Goal: Information Seeking & Learning: Learn about a topic

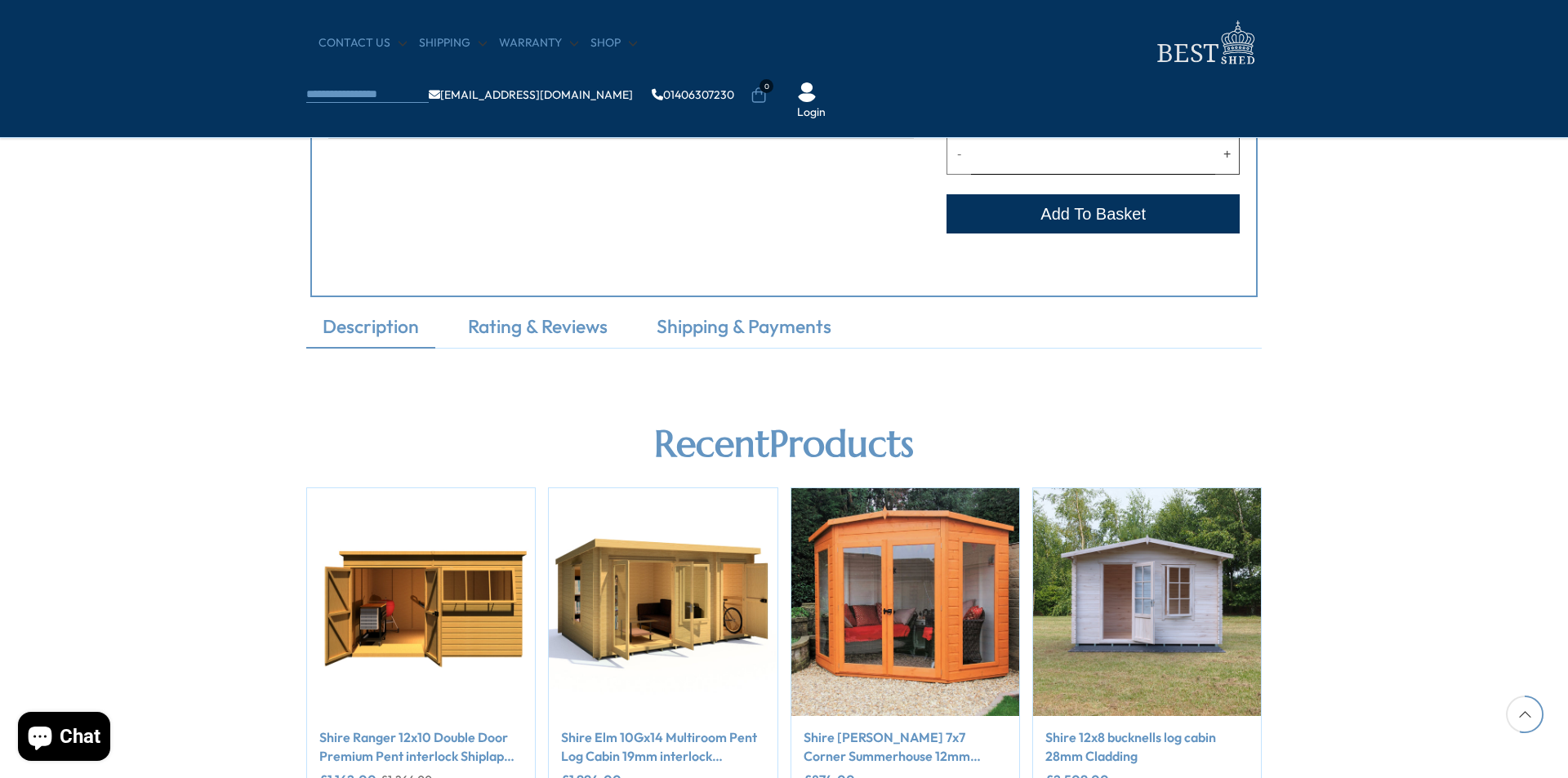
scroll to position [898, 0]
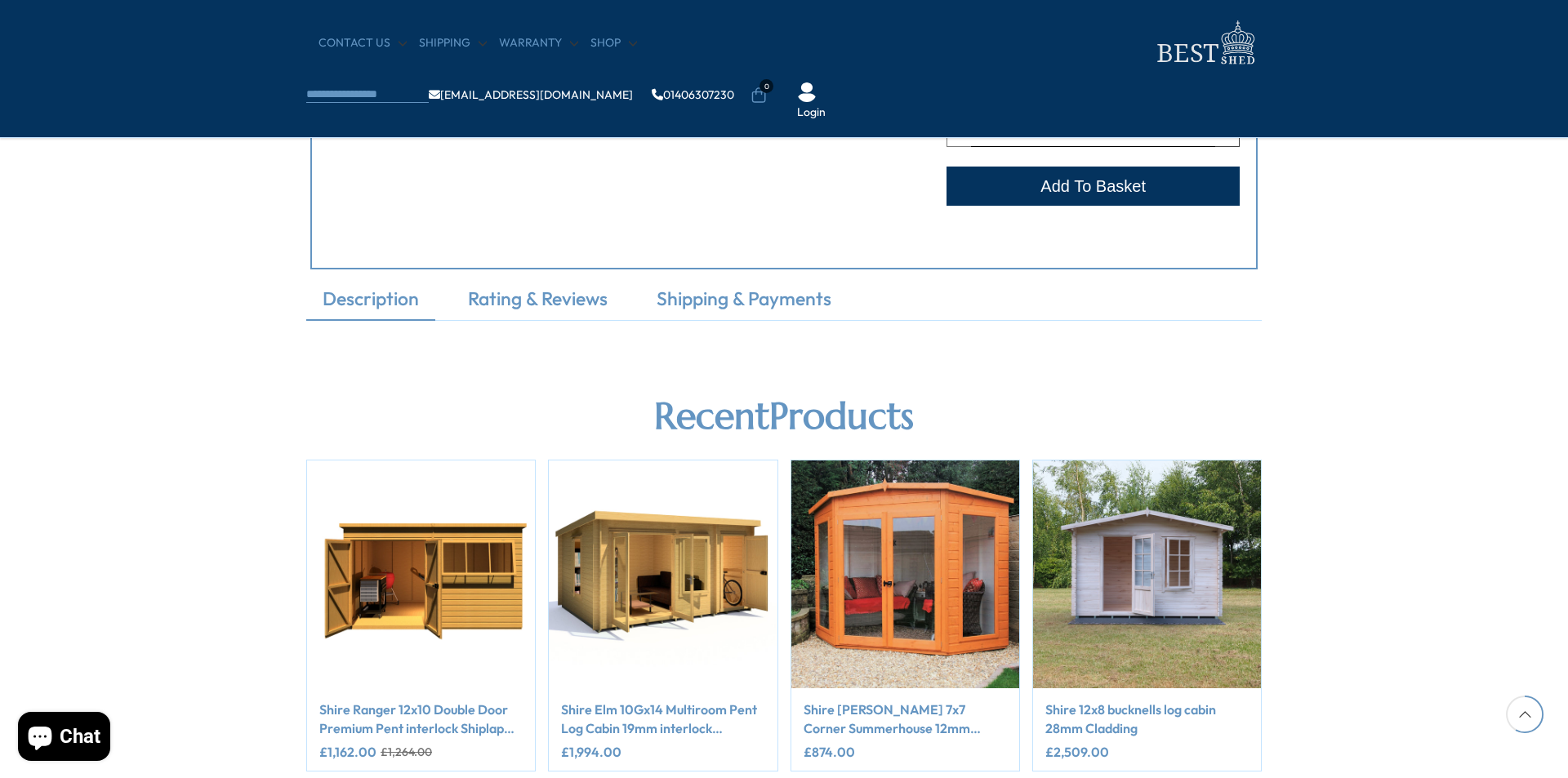
click at [370, 301] on link "Description" at bounding box center [371, 302] width 129 height 34
click at [559, 302] on link "Rating & Reviews" at bounding box center [538, 302] width 172 height 34
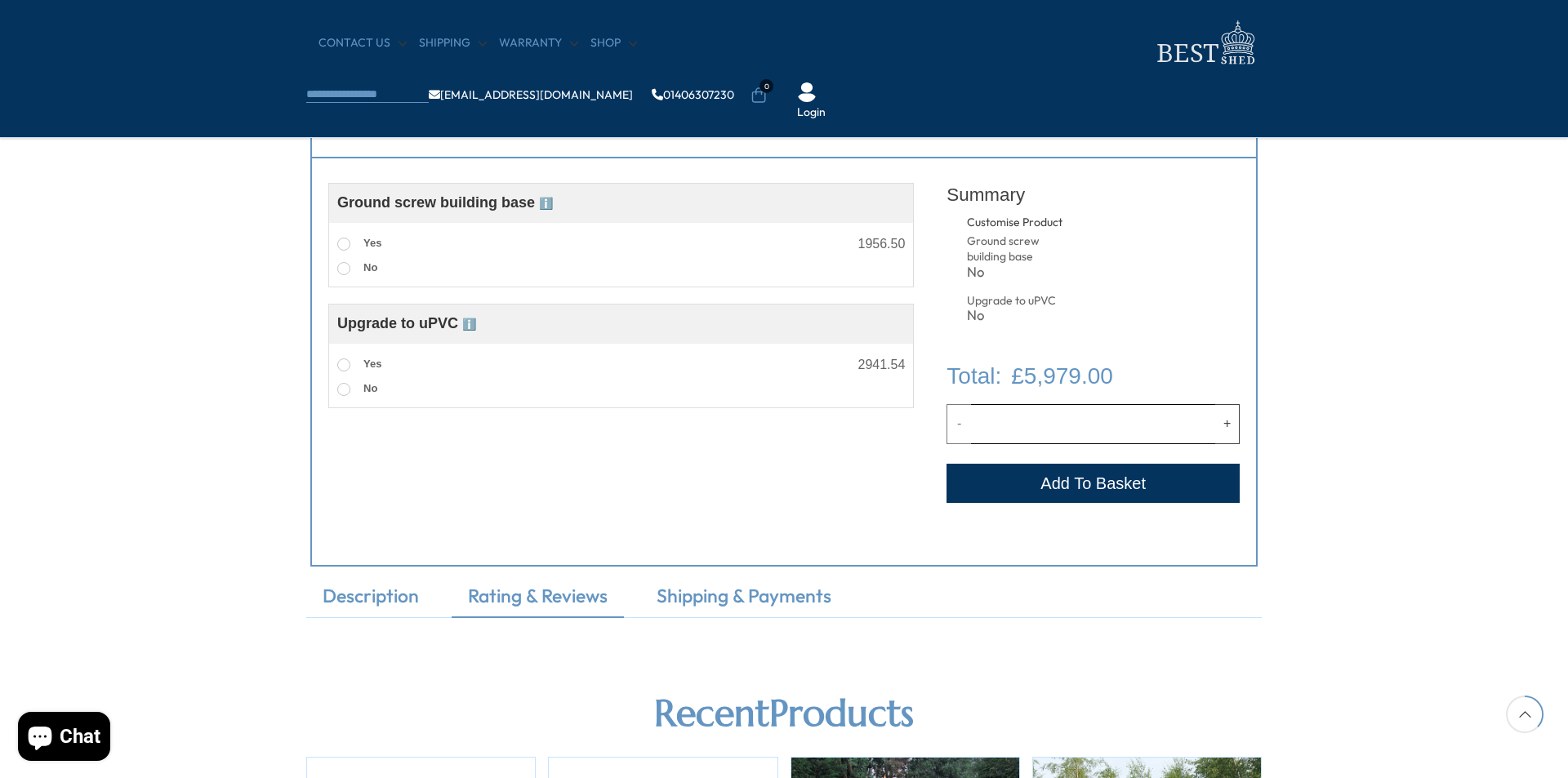
scroll to position [572, 0]
